Goal: Find specific page/section: Find specific page/section

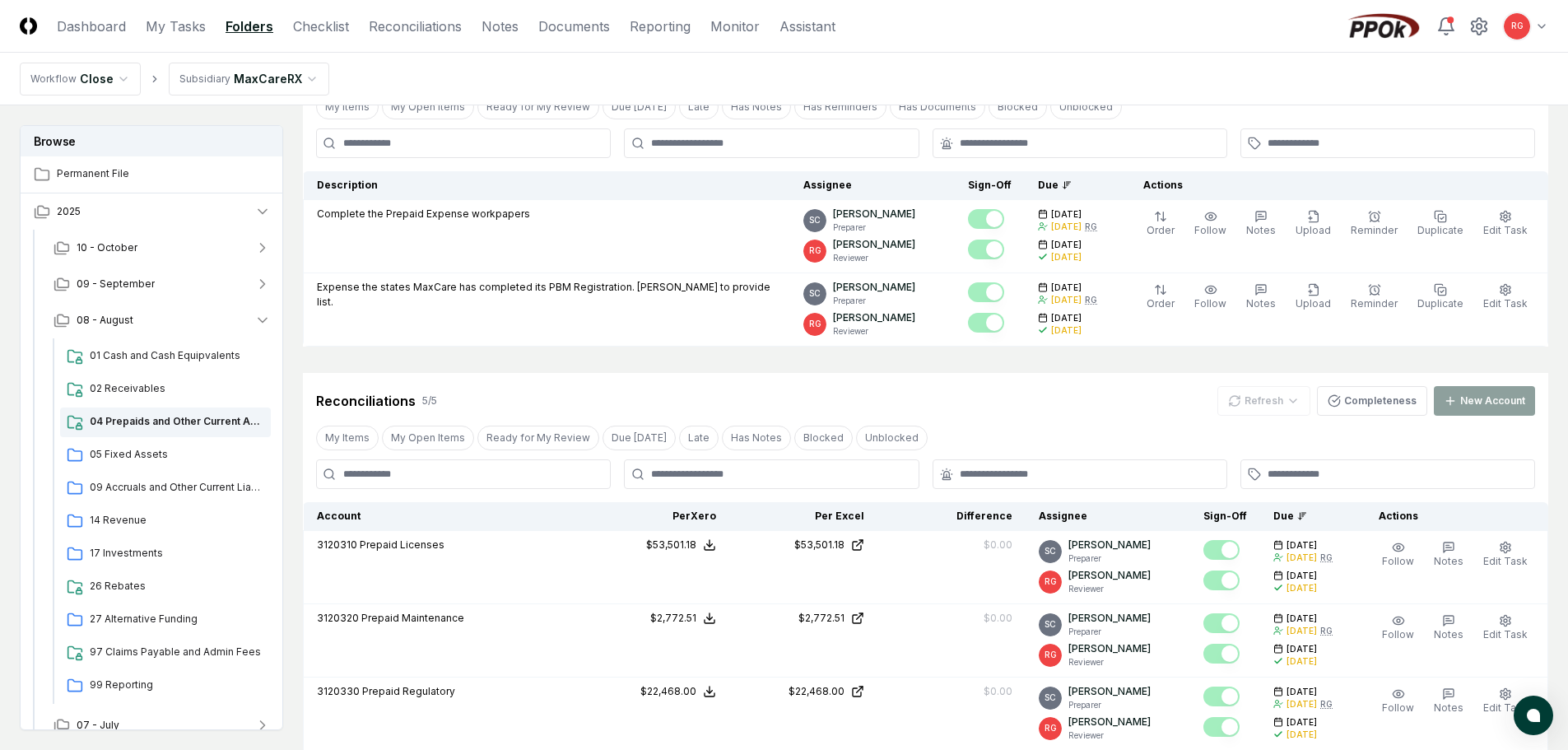
scroll to position [29, 0]
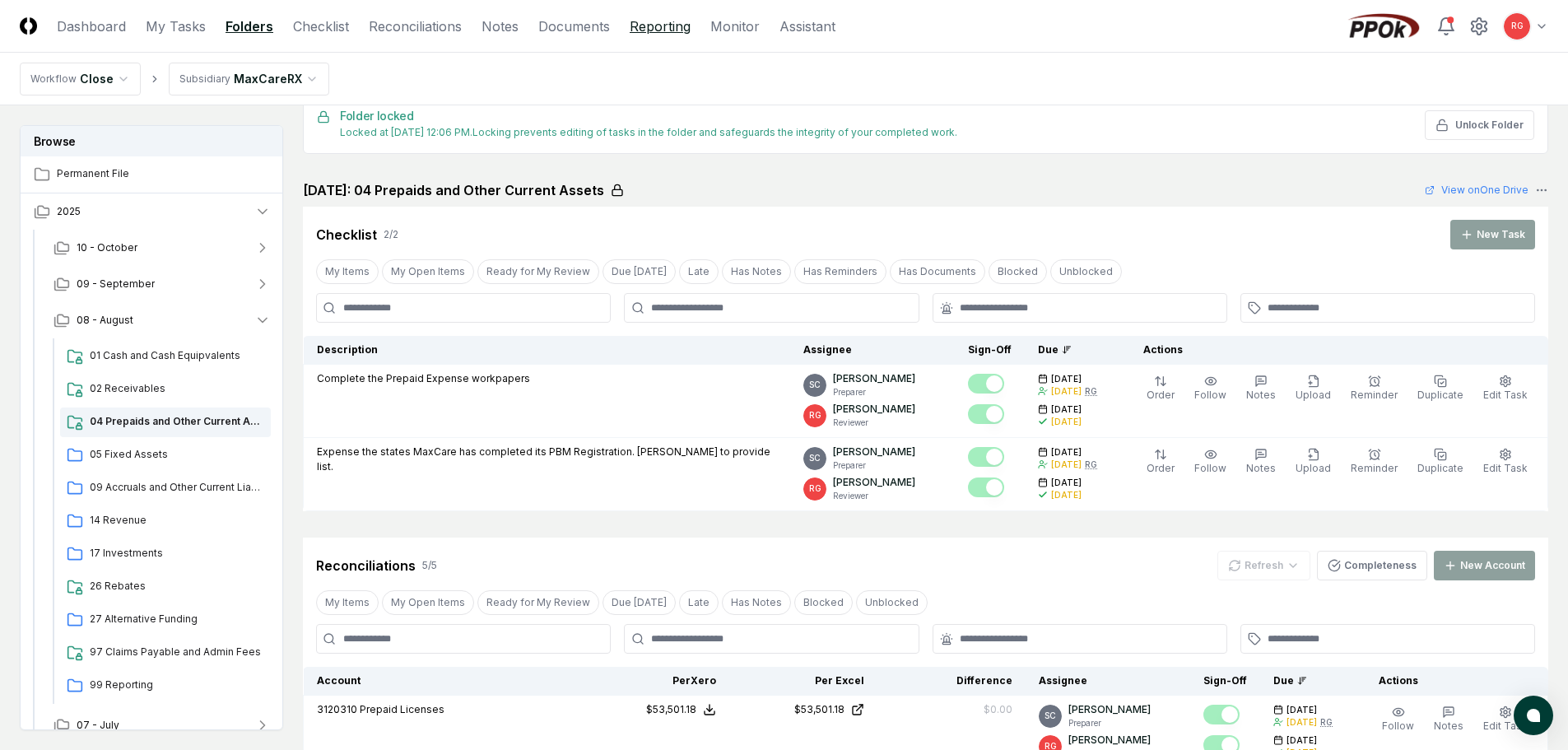
click at [654, 19] on link "Reporting" at bounding box center [660, 27] width 61 height 20
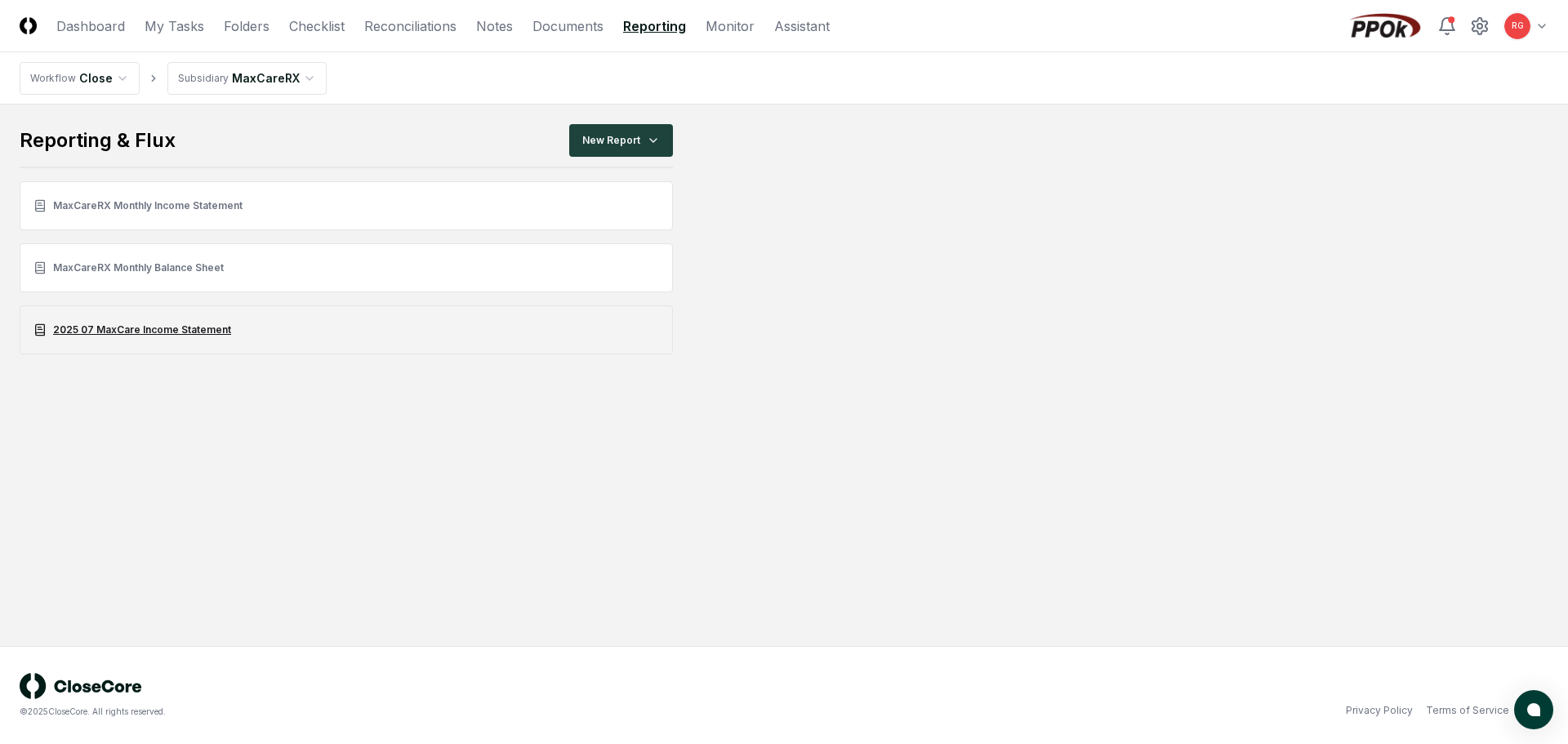
click at [200, 327] on link "2025 07 MaxCare Income Statement" at bounding box center [346, 329] width 653 height 49
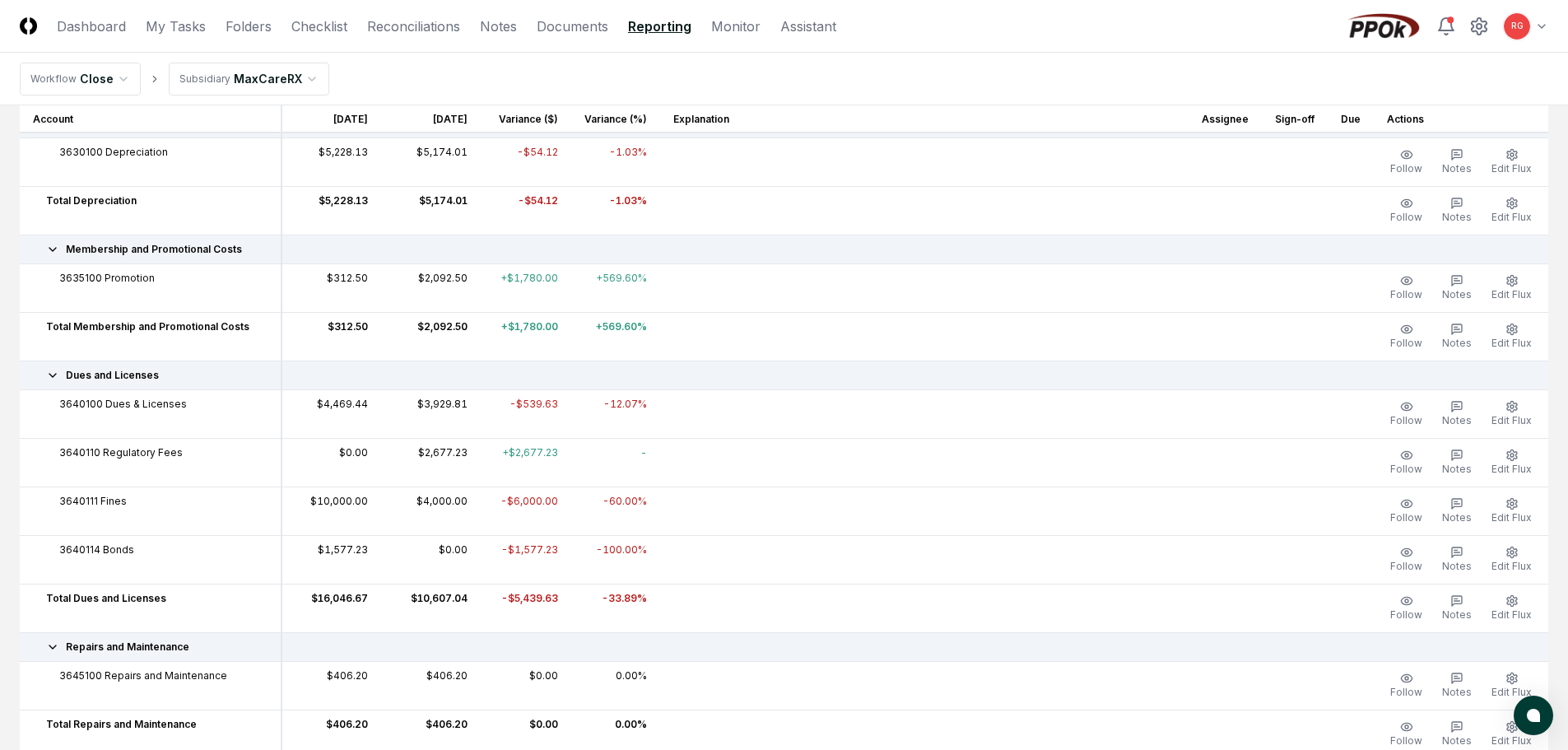
scroll to position [4280, 0]
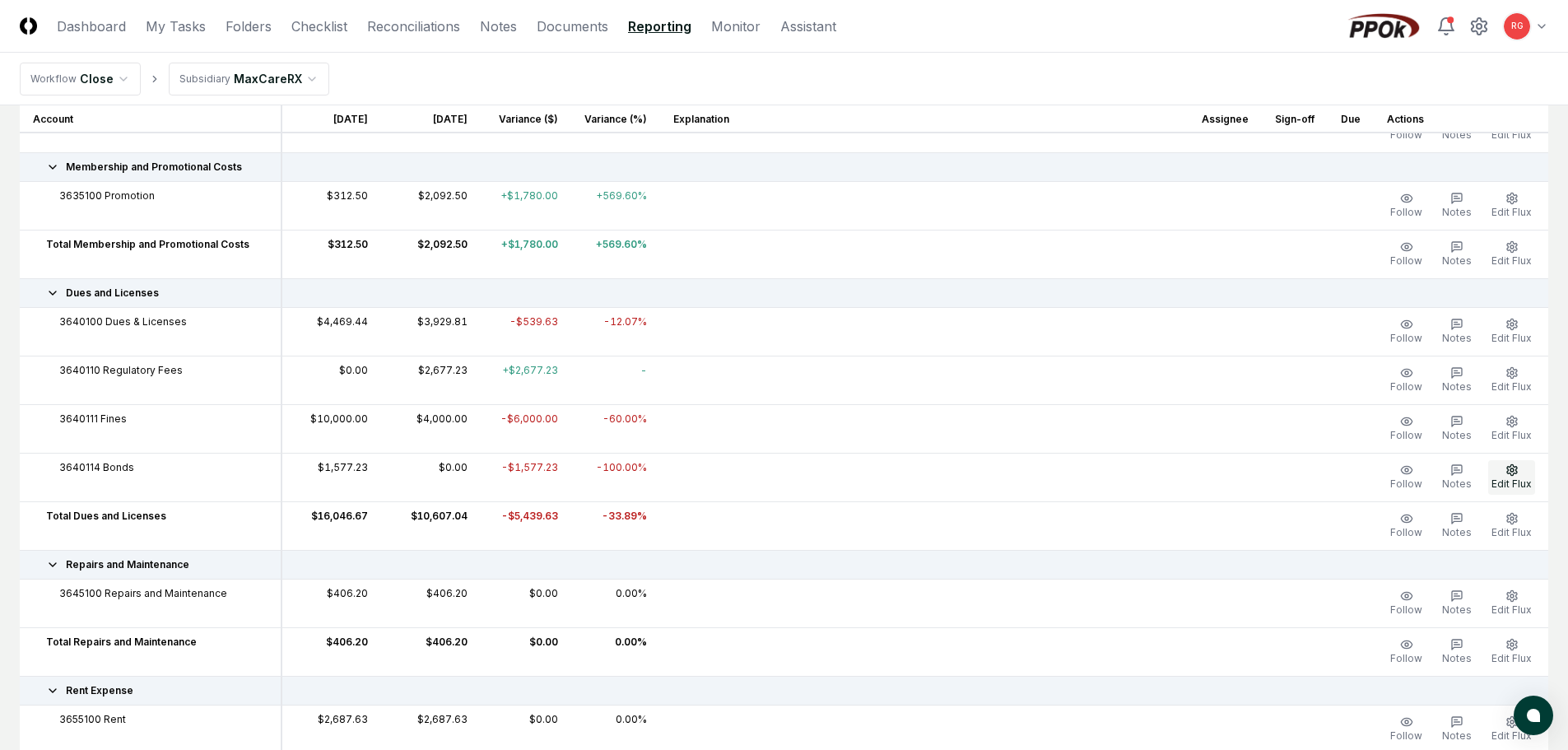
click at [1526, 480] on span "Edit Flux" at bounding box center [1512, 483] width 40 height 13
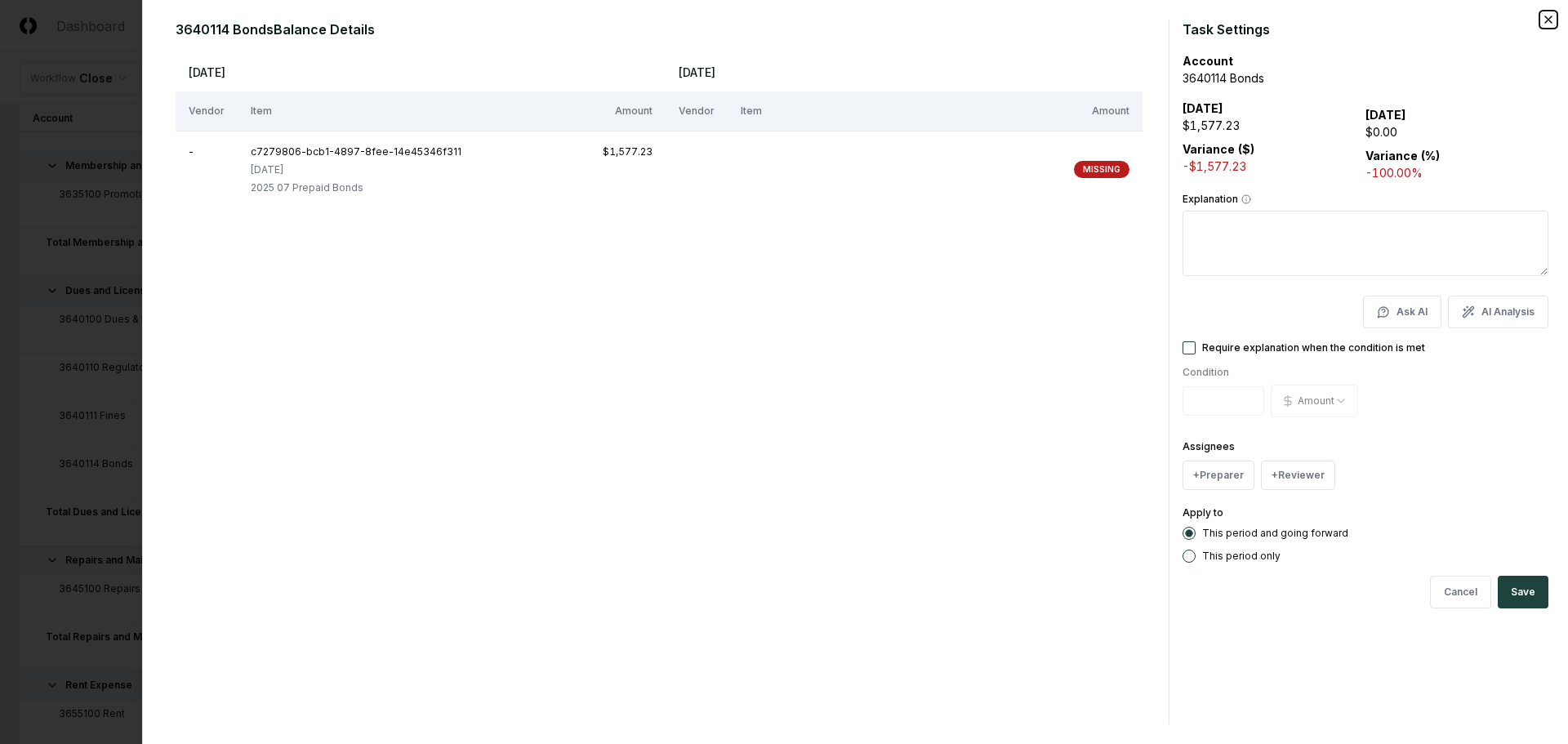
click at [1546, 18] on icon "button" at bounding box center [1549, 20] width 13 height 13
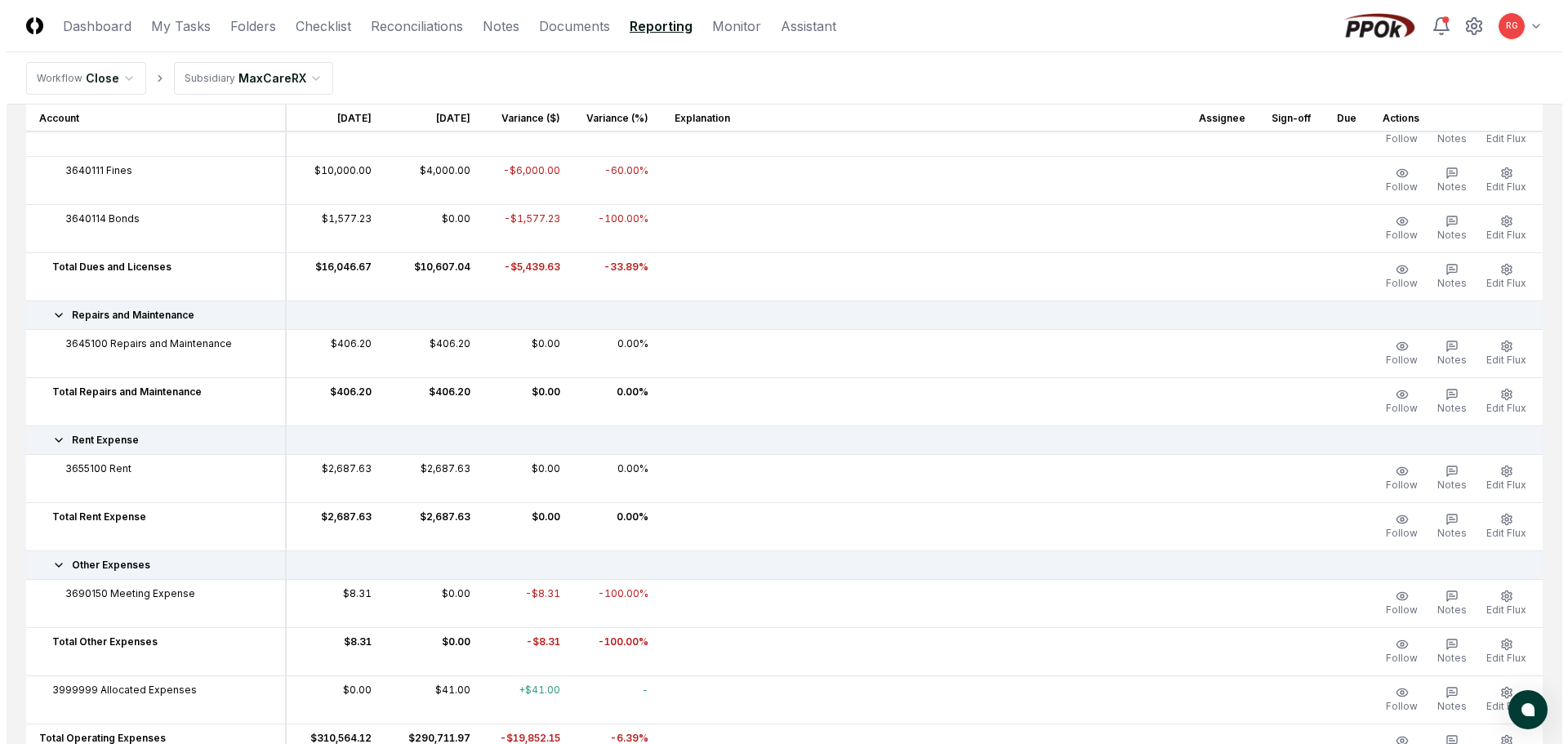
scroll to position [4572, 0]
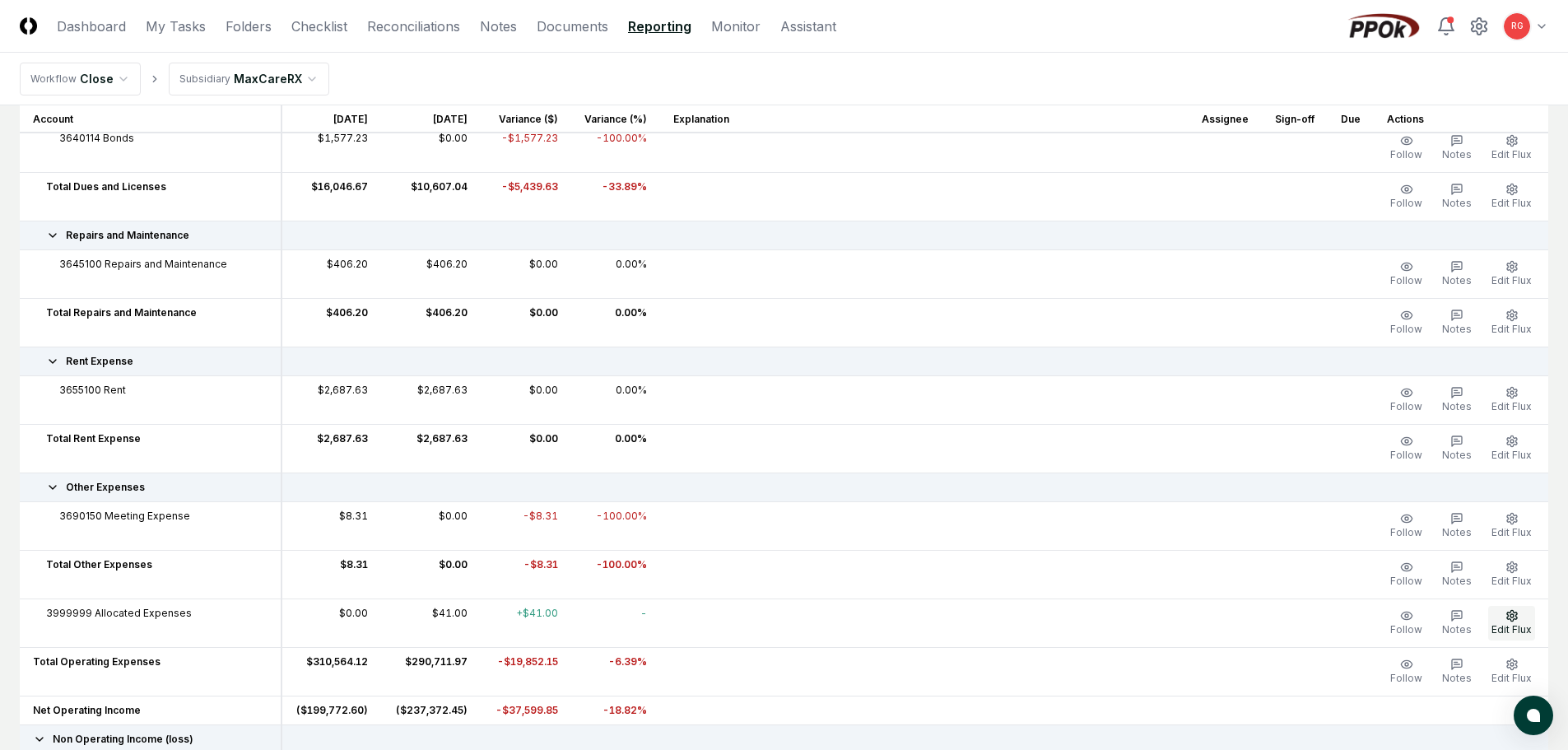
click at [1506, 622] on button "Edit Flux" at bounding box center [1512, 622] width 47 height 34
